Goal: Information Seeking & Learning: Learn about a topic

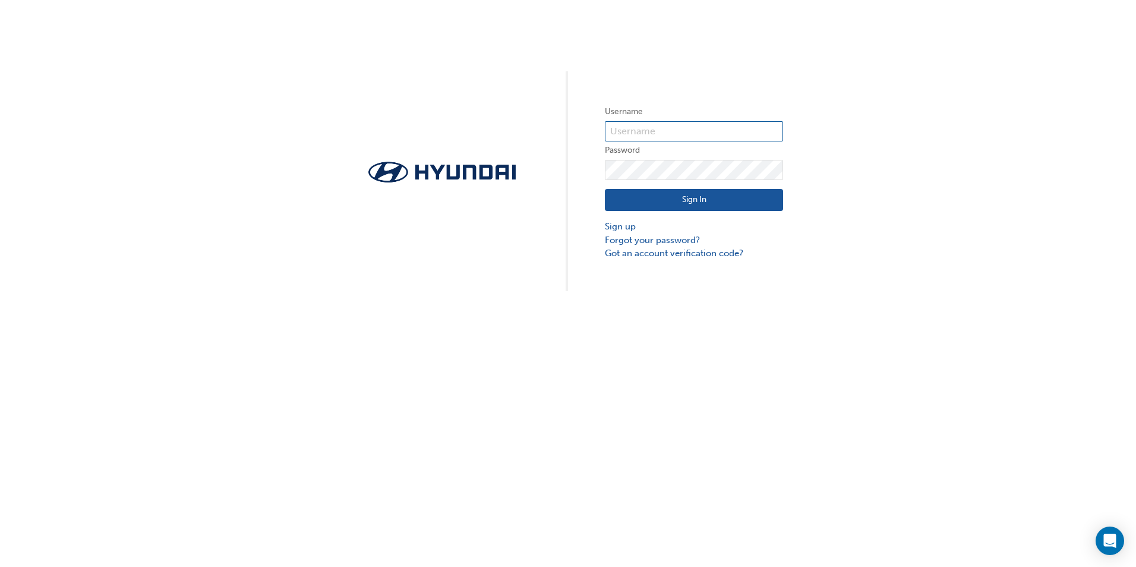
type input "36069"
click at [730, 209] on button "Sign In" at bounding box center [694, 200] width 178 height 23
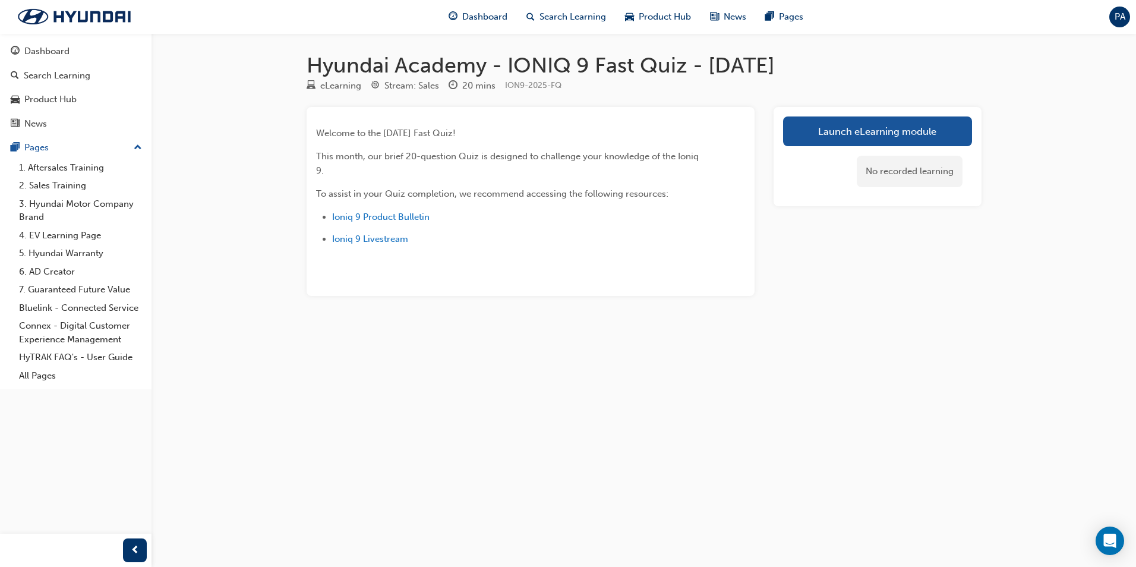
click at [1000, 308] on div "Hyundai Academy - IONIQ 9 Fast Quiz - August 2025 eLearning Stream: Sales 20 mi…" at bounding box center [644, 193] width 713 height 282
click at [887, 135] on link "Launch eLearning module" at bounding box center [877, 131] width 189 height 30
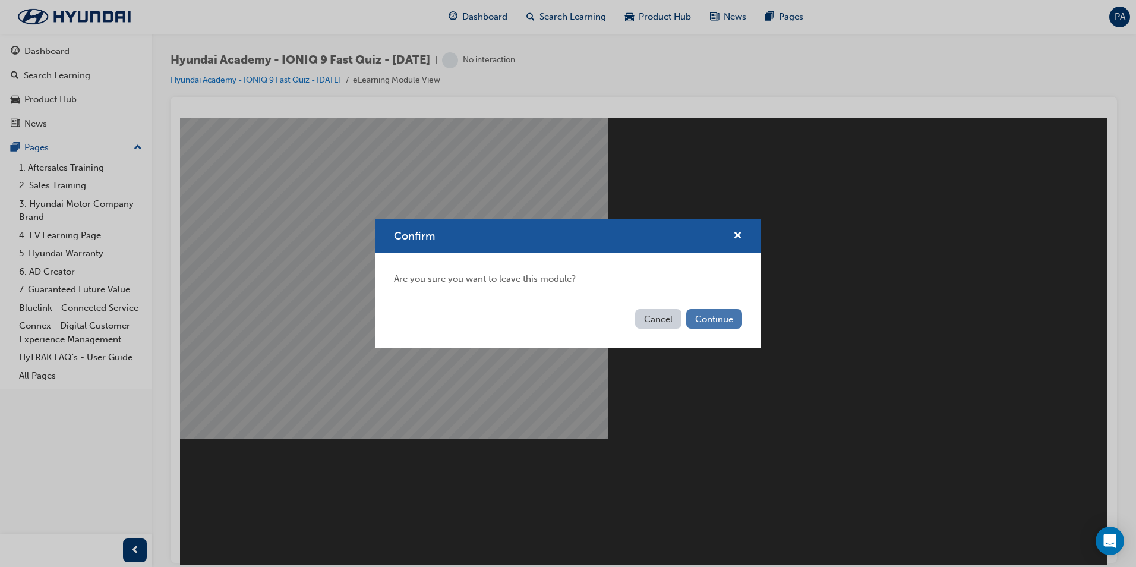
click at [705, 312] on button "Continue" at bounding box center [714, 319] width 56 height 20
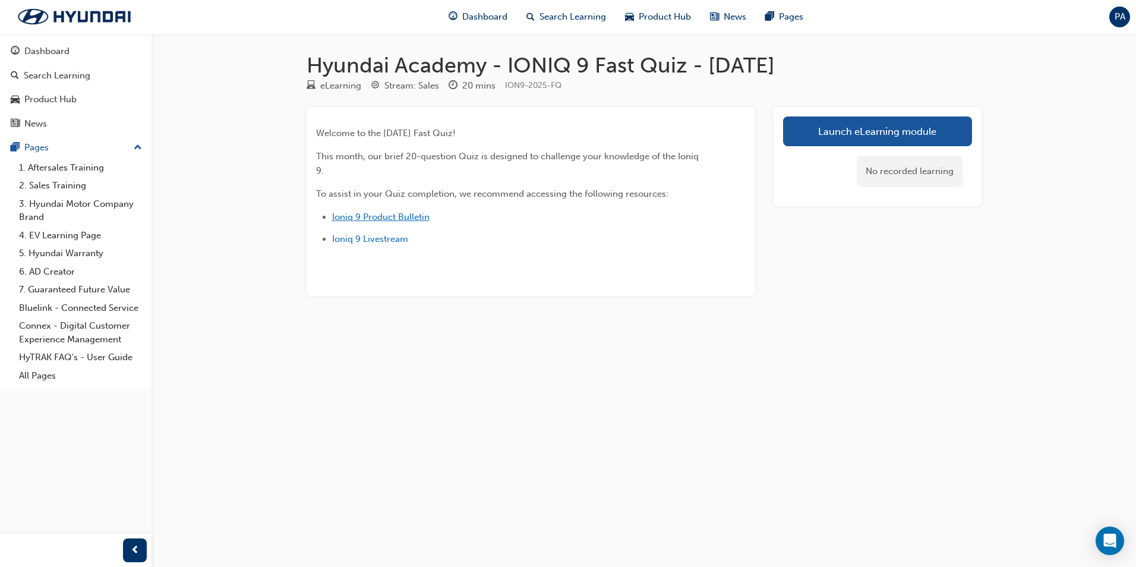
click at [381, 219] on span "Ioniq 9 Product Bulletin" at bounding box center [380, 217] width 97 height 11
click at [380, 235] on span "Ioniq 9 Livestream" at bounding box center [370, 239] width 76 height 11
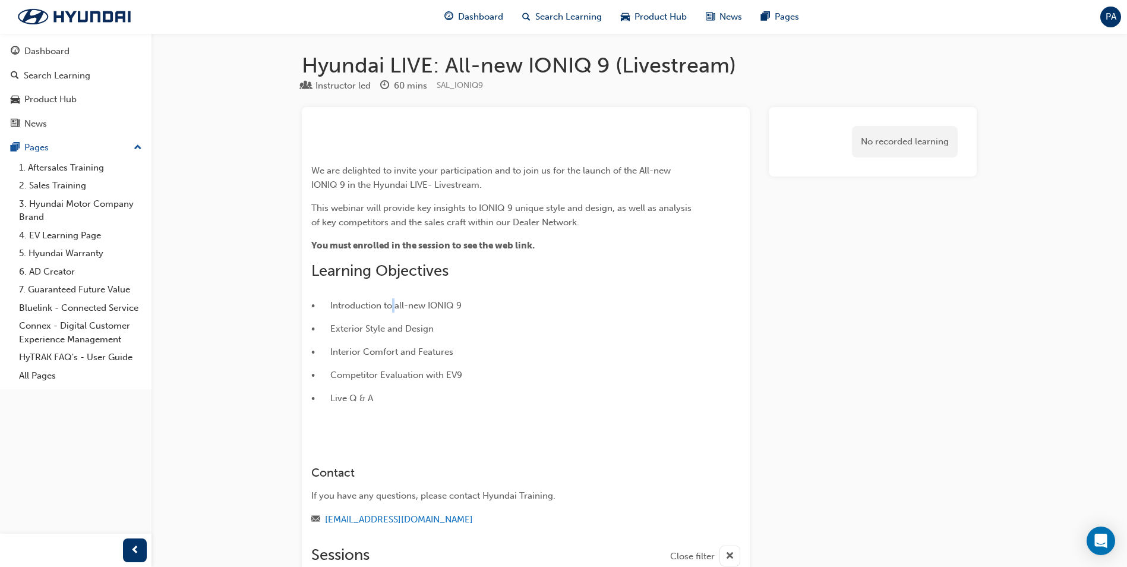
drag, startPoint x: 393, startPoint y: 402, endPoint x: 386, endPoint y: 427, distance: 25.2
click at [395, 406] on div "﻿ We are delighted to invite your participation and to join us for the launch o…" at bounding box center [504, 277] width 386 height 302
click at [384, 313] on p "• Introduction to all-new IONIQ 9" at bounding box center [504, 305] width 386 height 14
